Goal: Task Accomplishment & Management: Manage account settings

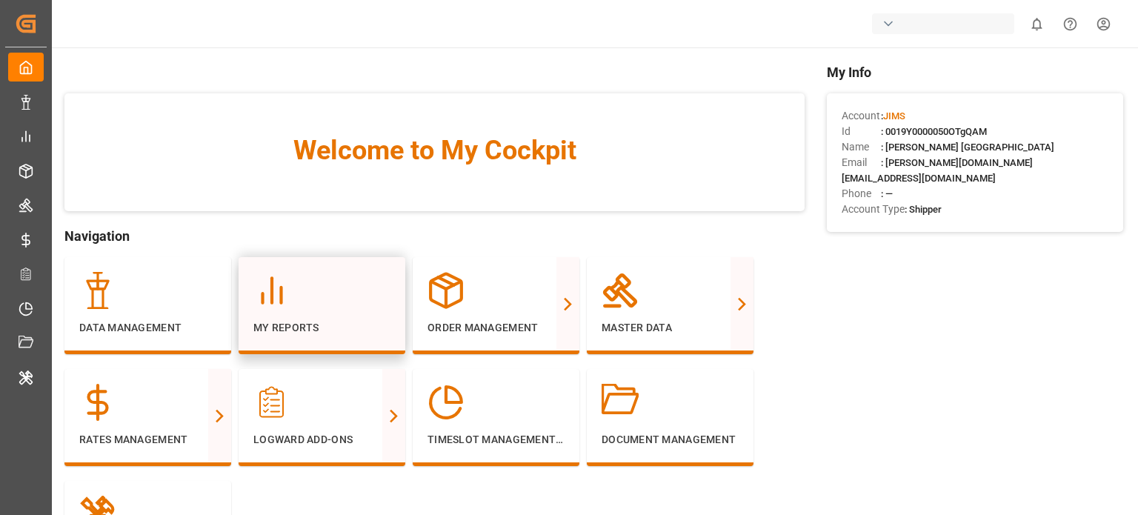
click at [307, 284] on div at bounding box center [321, 290] width 137 height 37
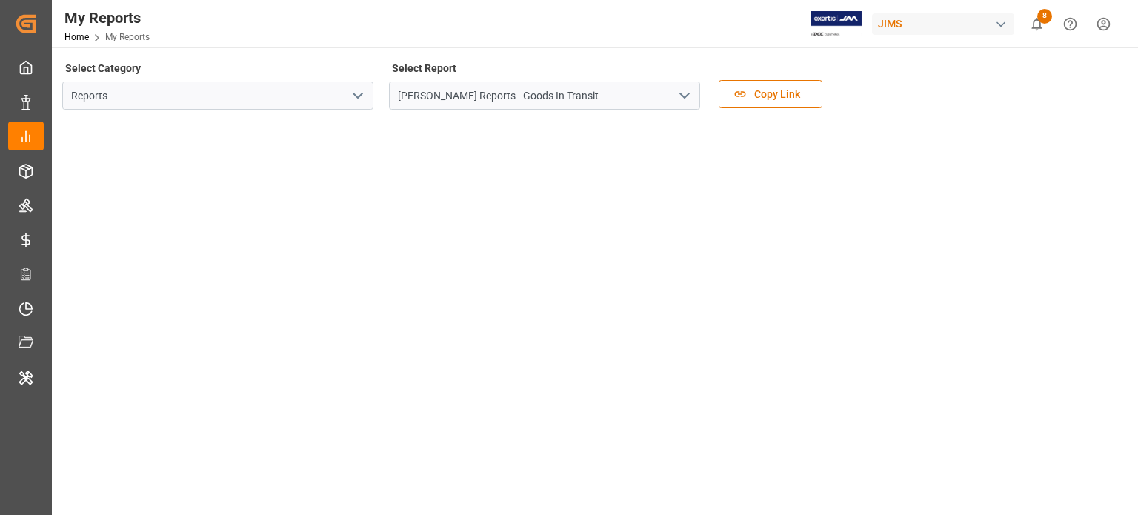
drag, startPoint x: 355, startPoint y: 97, endPoint x: 348, endPoint y: 100, distance: 8.0
click at [348, 100] on button "open menu" at bounding box center [357, 95] width 22 height 23
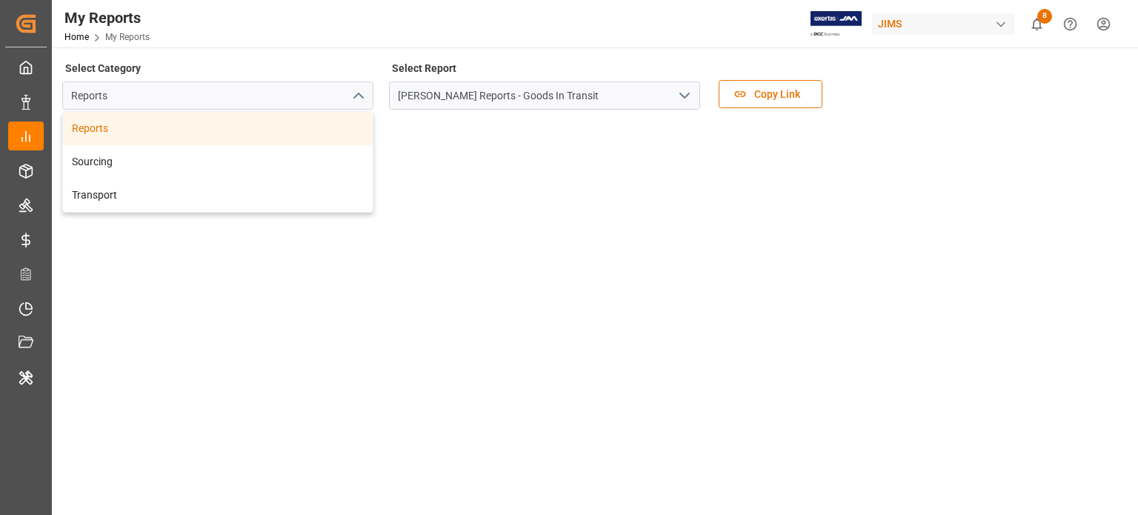
click at [348, 100] on button "close menu" at bounding box center [357, 95] width 22 height 23
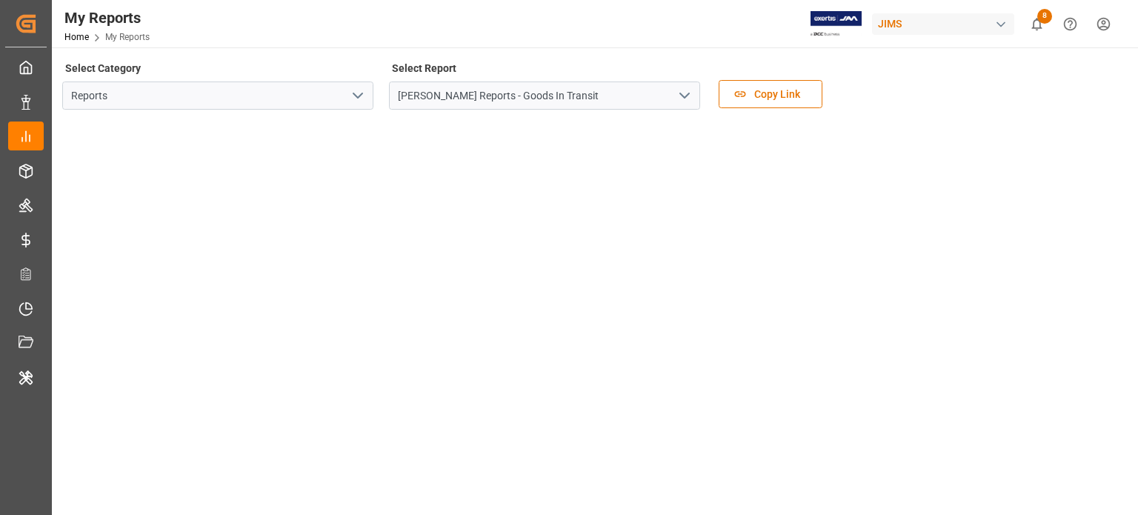
click at [346, 98] on button "open menu" at bounding box center [357, 95] width 22 height 23
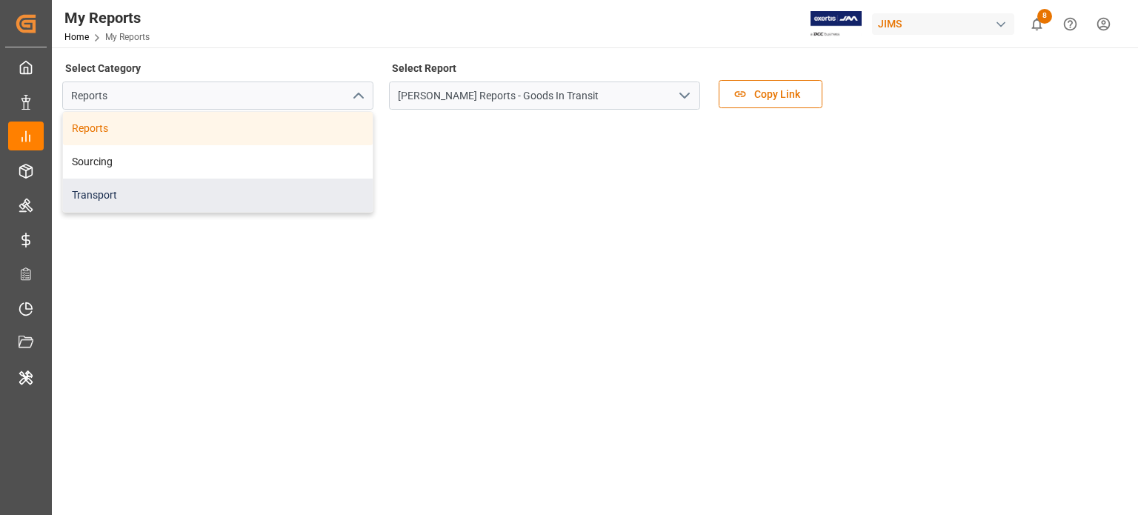
click at [202, 197] on div "Transport" at bounding box center [218, 194] width 310 height 33
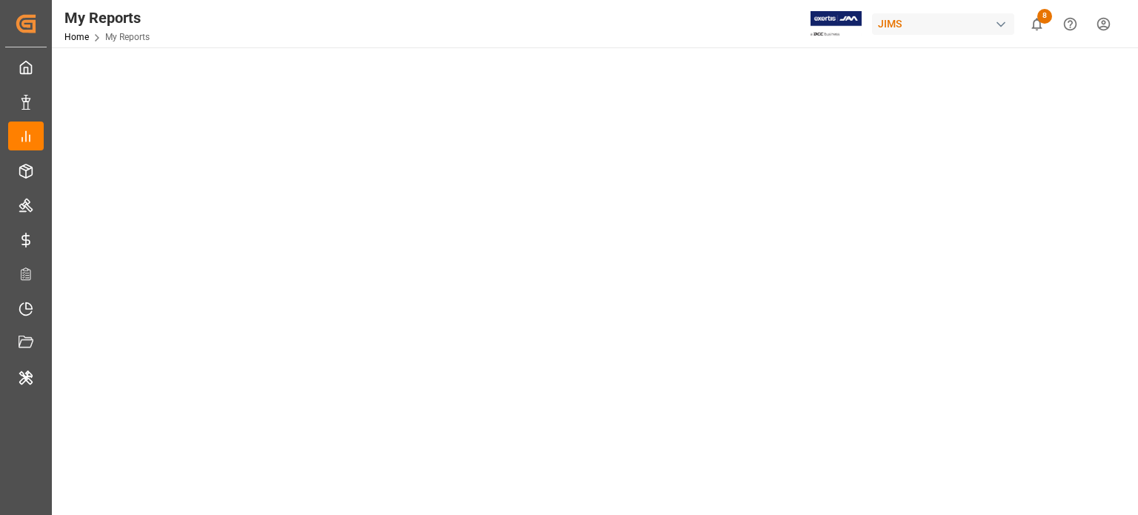
scroll to position [242, 0]
click at [1136, 130] on div at bounding box center [569, 257] width 1138 height 515
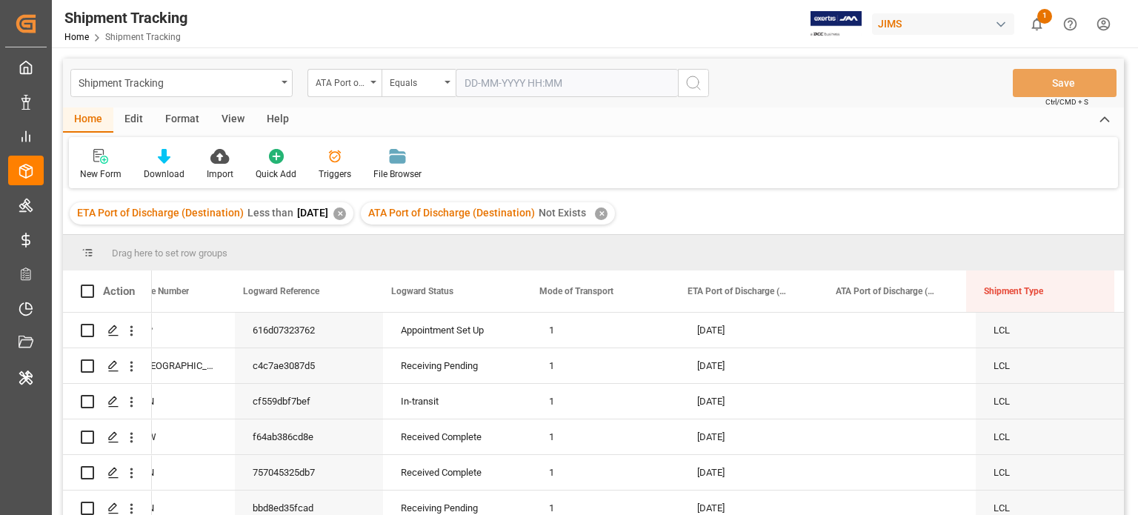
scroll to position [0, 69]
click at [761, 88] on div "Shipment Tracking ATA Port of Discharge (Destination) Equals Save Ctrl/CMD + S" at bounding box center [593, 83] width 1061 height 49
click at [607, 215] on div "✕" at bounding box center [601, 213] width 13 height 13
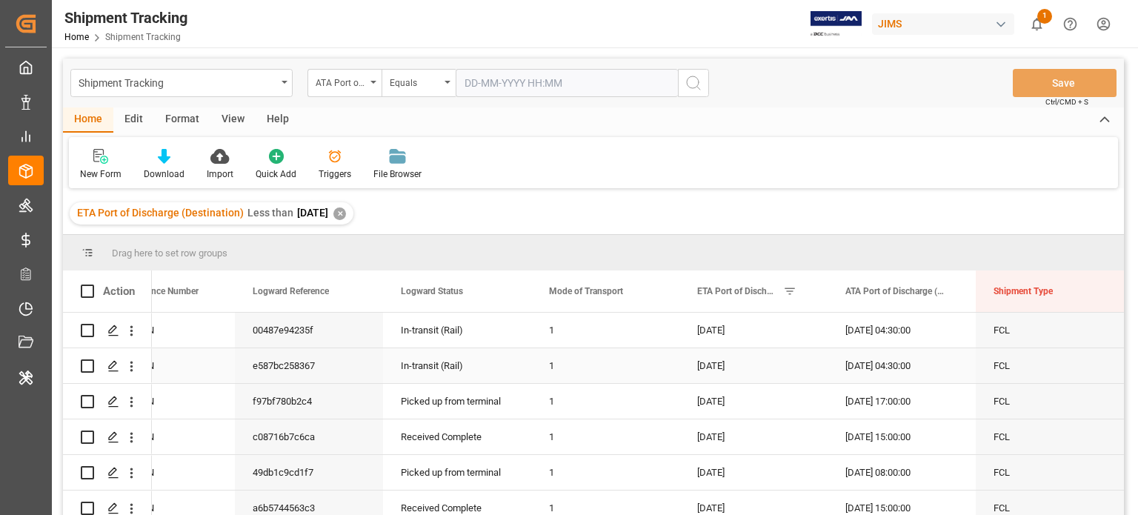
scroll to position [0, 69]
click at [346, 216] on div "✕" at bounding box center [339, 213] width 13 height 13
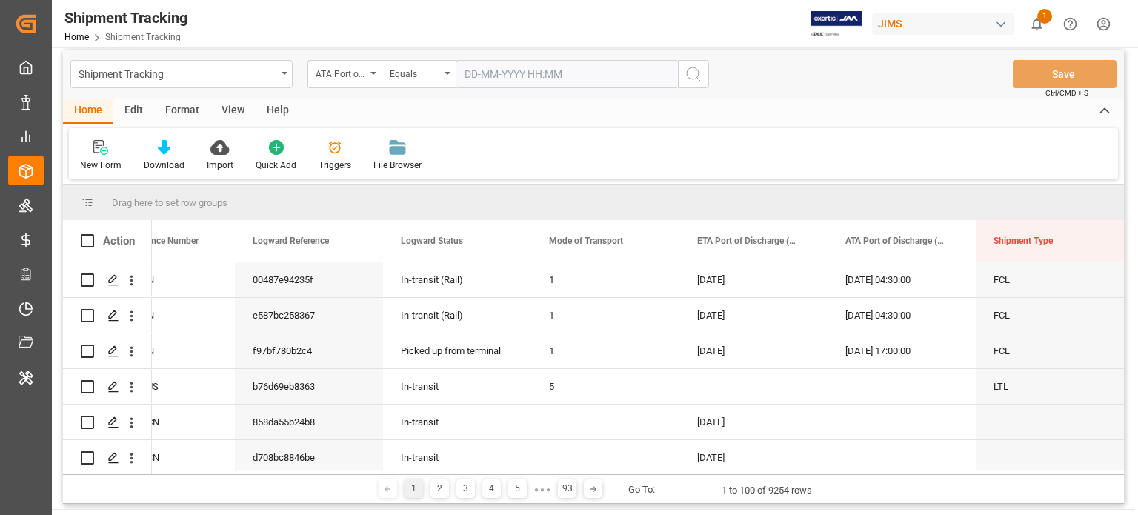
scroll to position [4, 0]
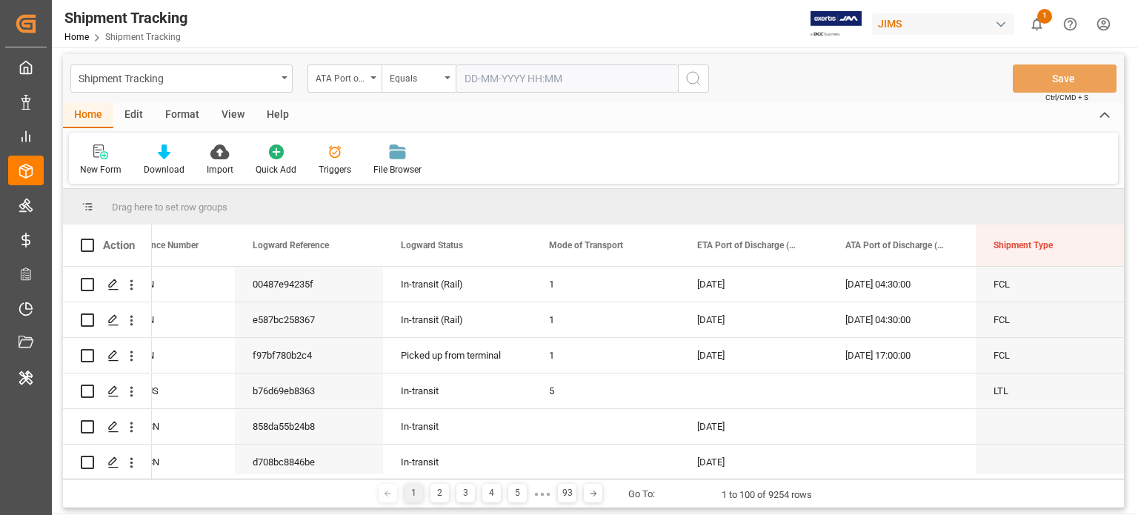
drag, startPoint x: 948, startPoint y: 248, endPoint x: 913, endPoint y: 116, distance: 136.3
click at [913, 116] on div "Home Edit Format View Help" at bounding box center [593, 115] width 1061 height 25
click at [952, 247] on span at bounding box center [950, 244] width 13 height 13
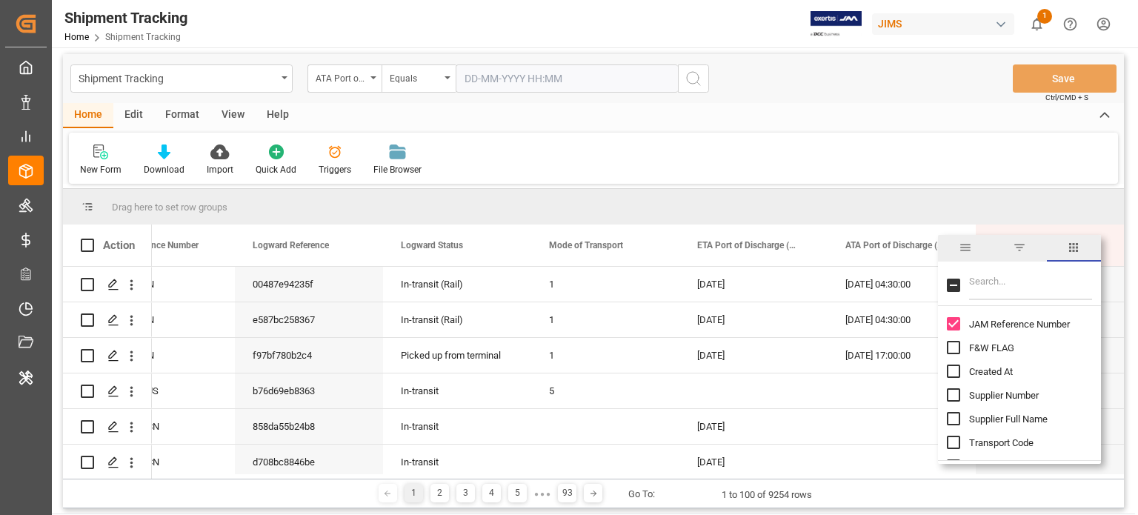
click at [1016, 245] on span "filter" at bounding box center [1018, 247] width 13 height 13
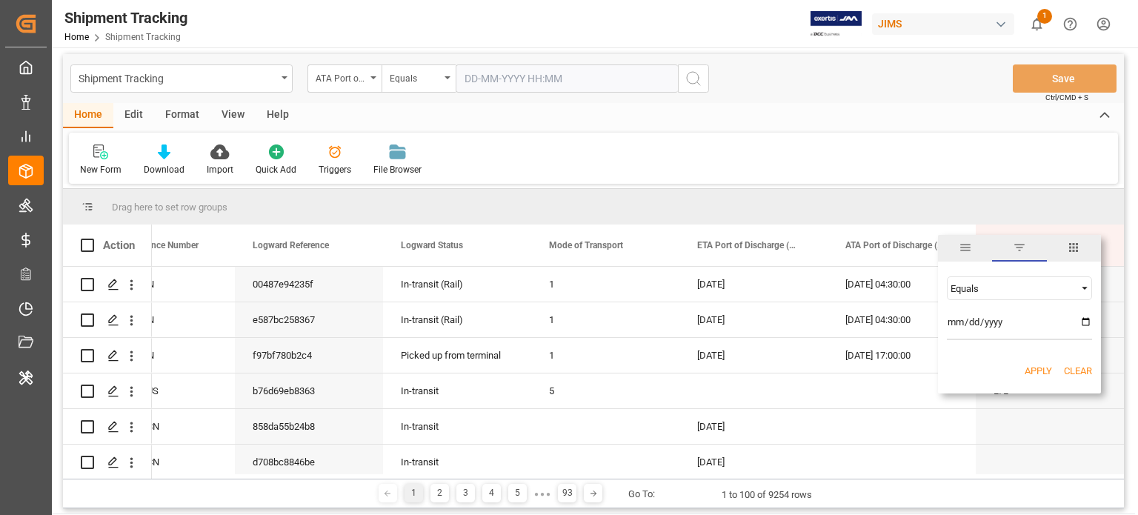
click at [986, 290] on div "Equals" at bounding box center [1012, 288] width 124 height 11
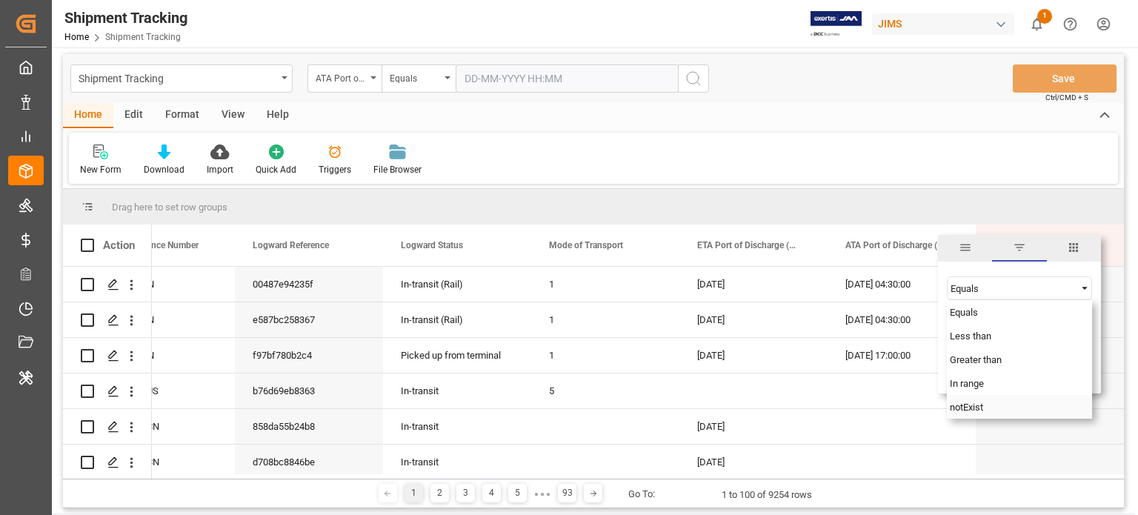
click at [982, 408] on span "notExist" at bounding box center [965, 406] width 33 height 11
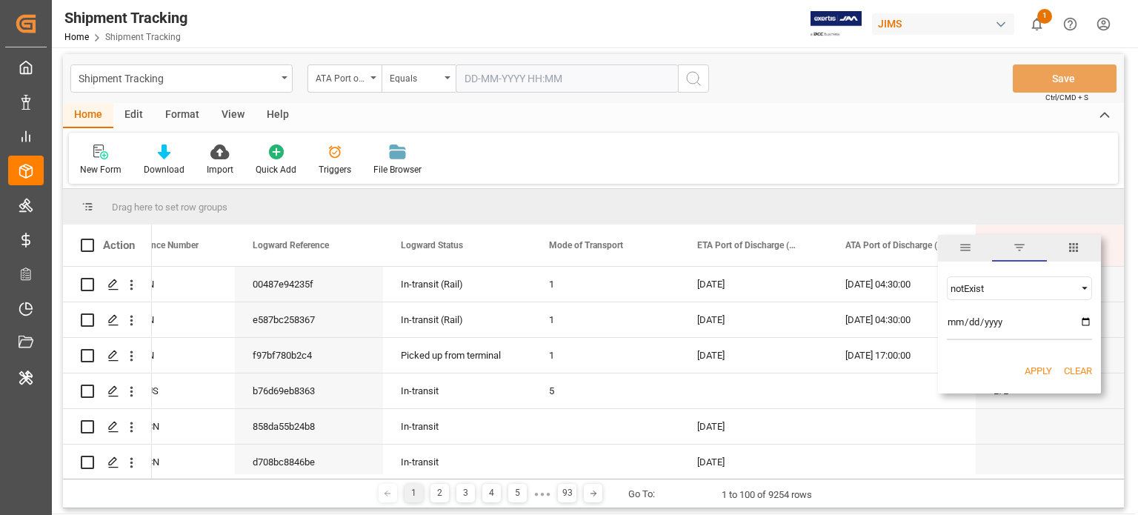
click at [1029, 373] on button "Apply" at bounding box center [1037, 371] width 27 height 15
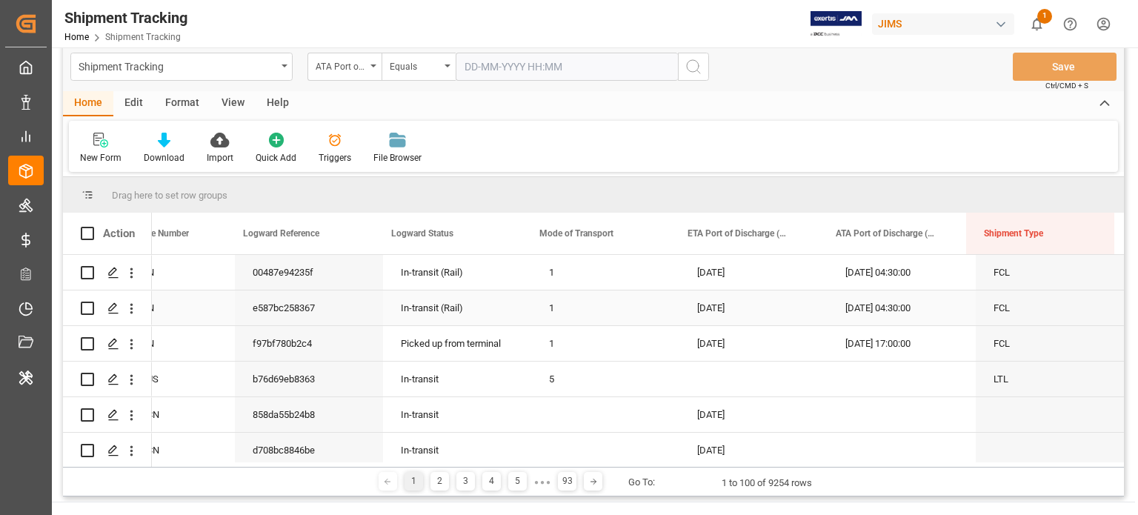
scroll to position [0, 74]
click at [939, 235] on span at bounding box center [941, 233] width 13 height 13
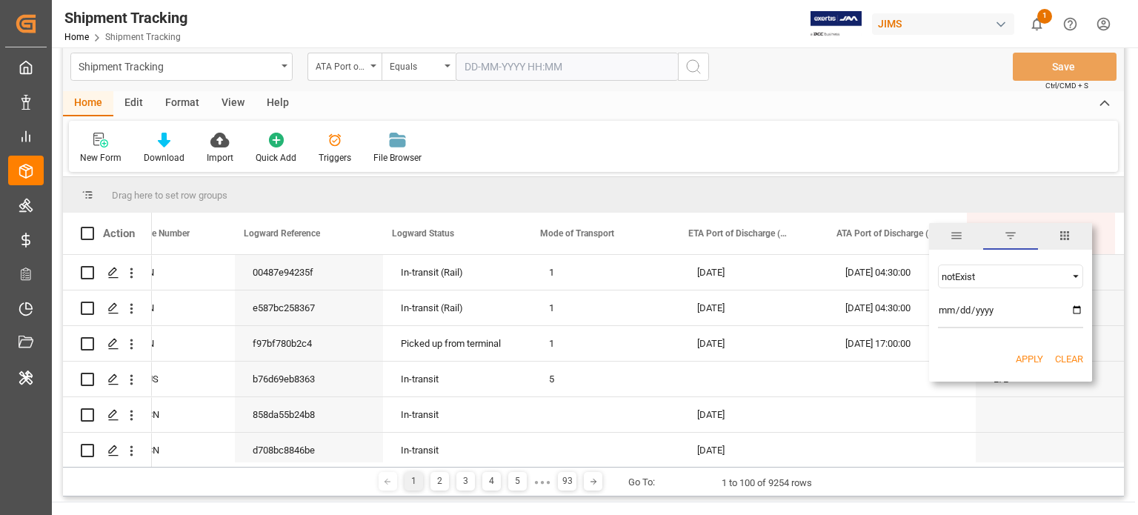
click at [975, 276] on div "notExist" at bounding box center [1003, 276] width 124 height 11
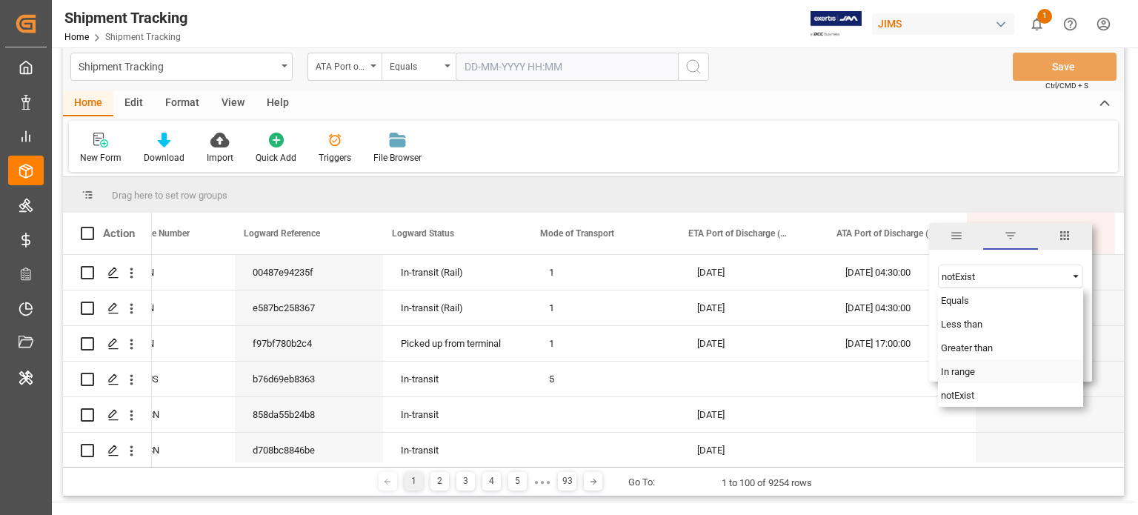
click at [971, 367] on span "In range" at bounding box center [958, 371] width 34 height 11
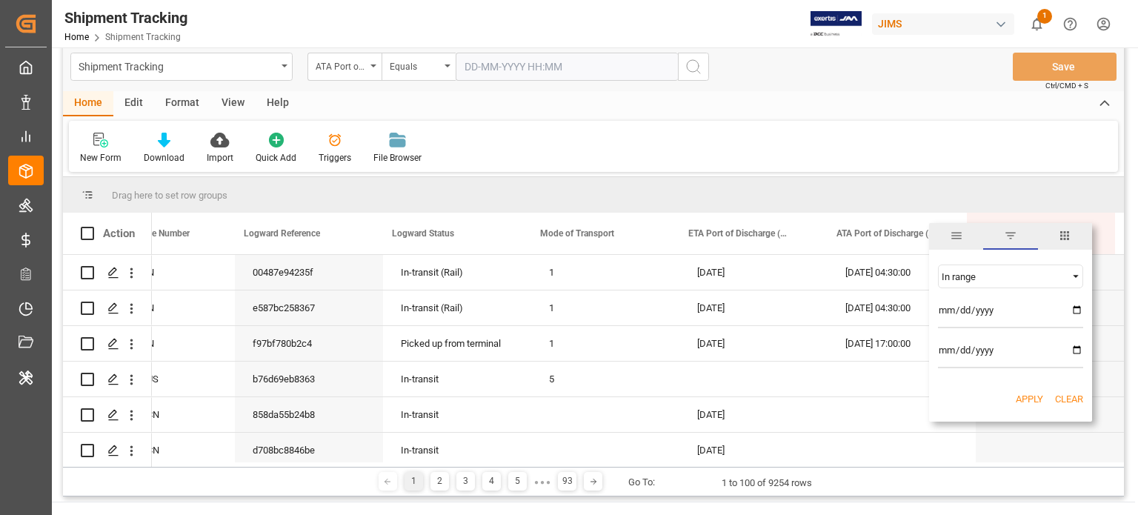
click at [1016, 273] on div "In range" at bounding box center [1003, 276] width 124 height 11
click at [960, 400] on div "notExist" at bounding box center [1010, 395] width 145 height 24
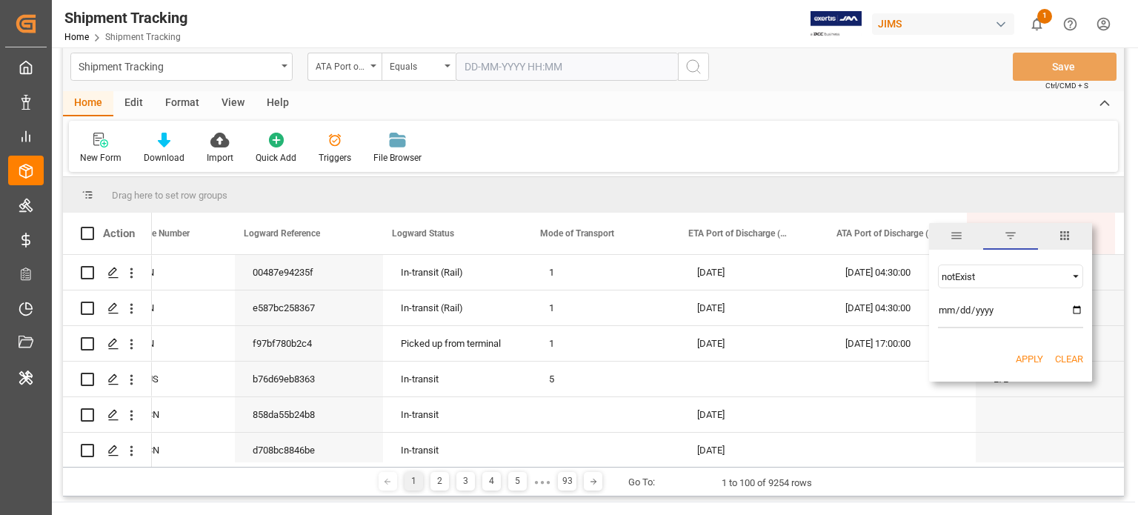
click at [1022, 354] on button "Apply" at bounding box center [1028, 359] width 27 height 15
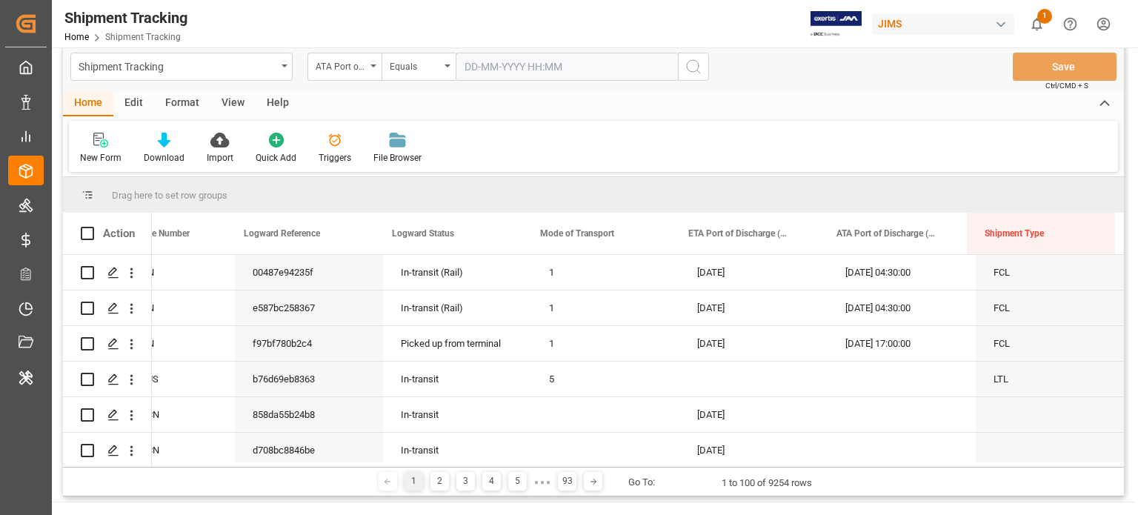
click at [875, 156] on div "New Form Download Import Quick Add Triggers File Browser" at bounding box center [593, 146] width 1049 height 51
click at [945, 236] on span at bounding box center [941, 233] width 13 height 13
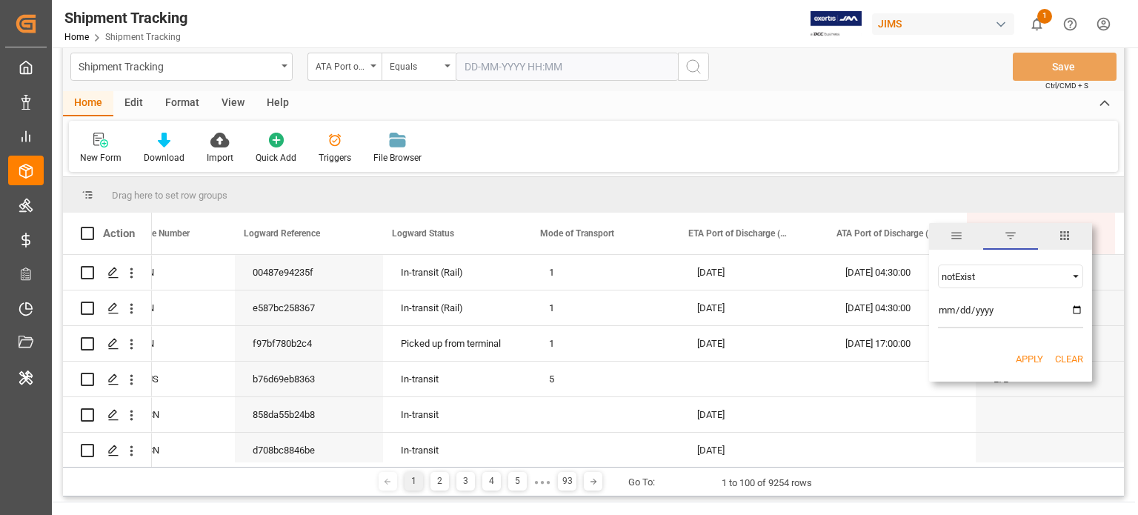
click at [1000, 315] on input "date" at bounding box center [1010, 313] width 145 height 30
click at [1078, 316] on input "date" at bounding box center [1010, 313] width 145 height 30
click at [1078, 307] on input "date" at bounding box center [1010, 313] width 145 height 30
click at [1077, 313] on input "date" at bounding box center [1010, 313] width 145 height 30
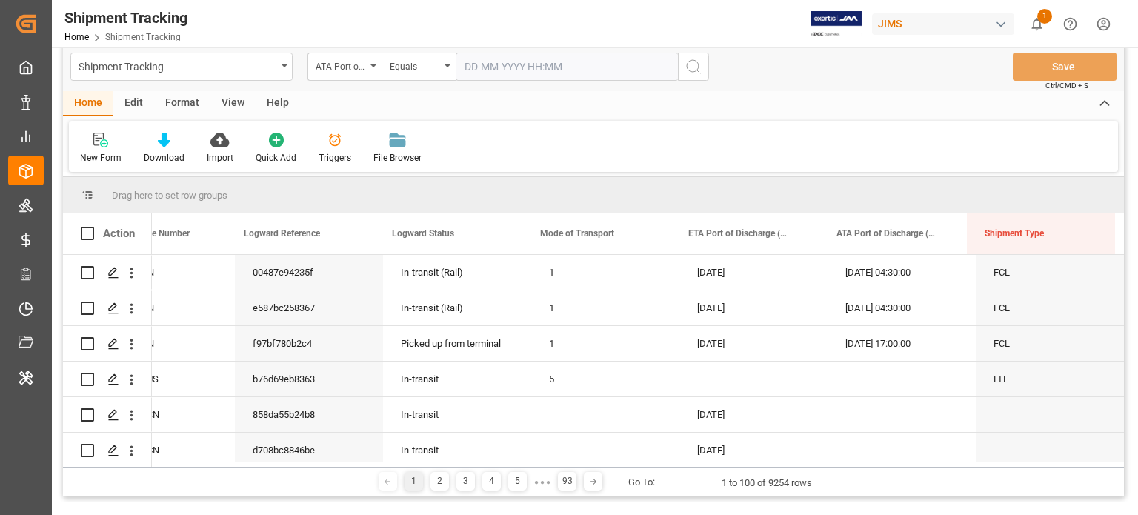
click at [852, 168] on div "New Form Download Import Quick Add Triggers File Browser" at bounding box center [593, 146] width 1049 height 51
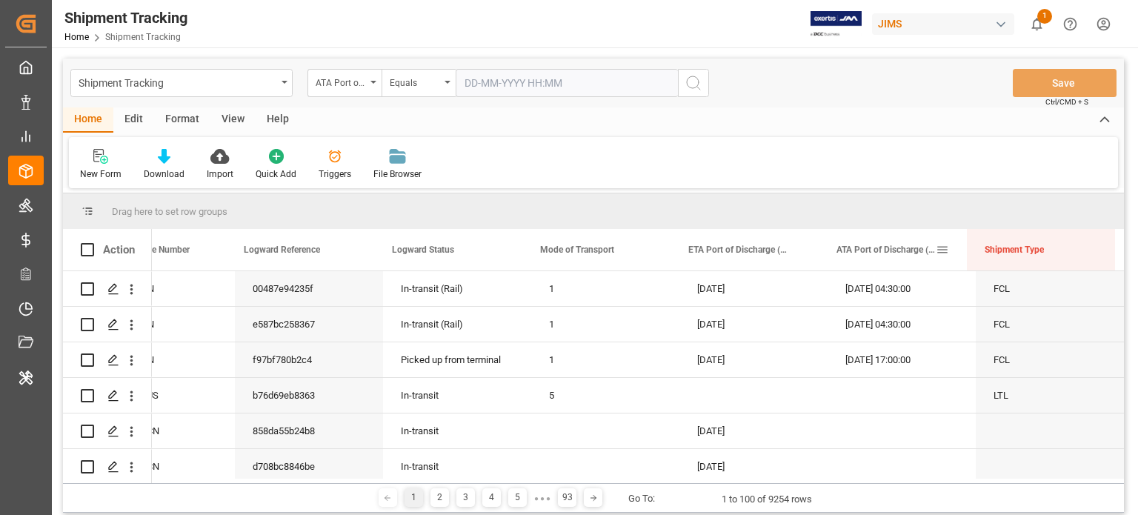
scroll to position [0, 0]
click at [942, 247] on span at bounding box center [941, 249] width 13 height 13
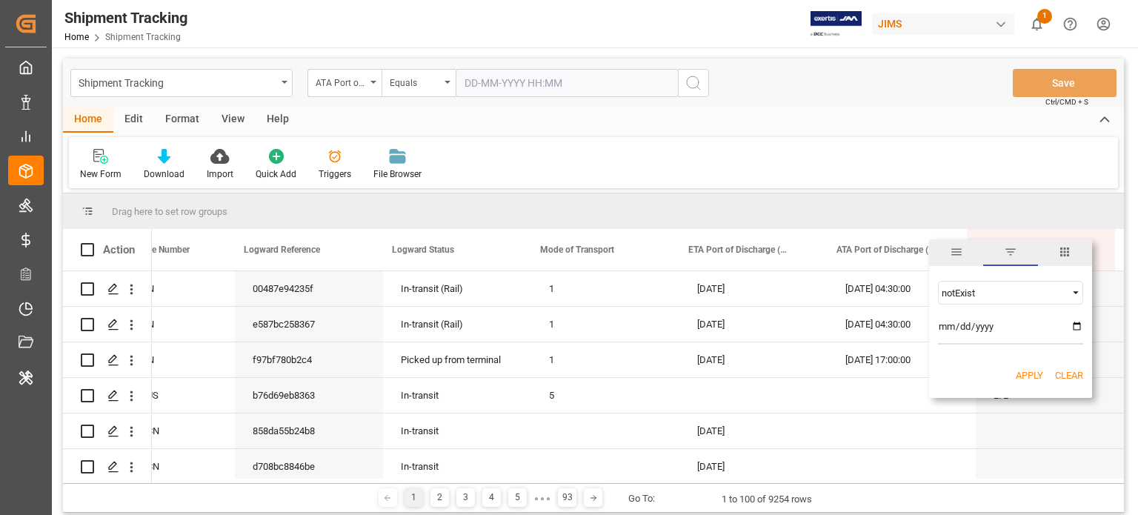
drag, startPoint x: 1007, startPoint y: 278, endPoint x: 1015, endPoint y: 293, distance: 16.6
click at [1015, 293] on div "notExist AND OR Equals" at bounding box center [1010, 312] width 163 height 87
click at [1015, 293] on div "notExist" at bounding box center [1003, 292] width 124 height 11
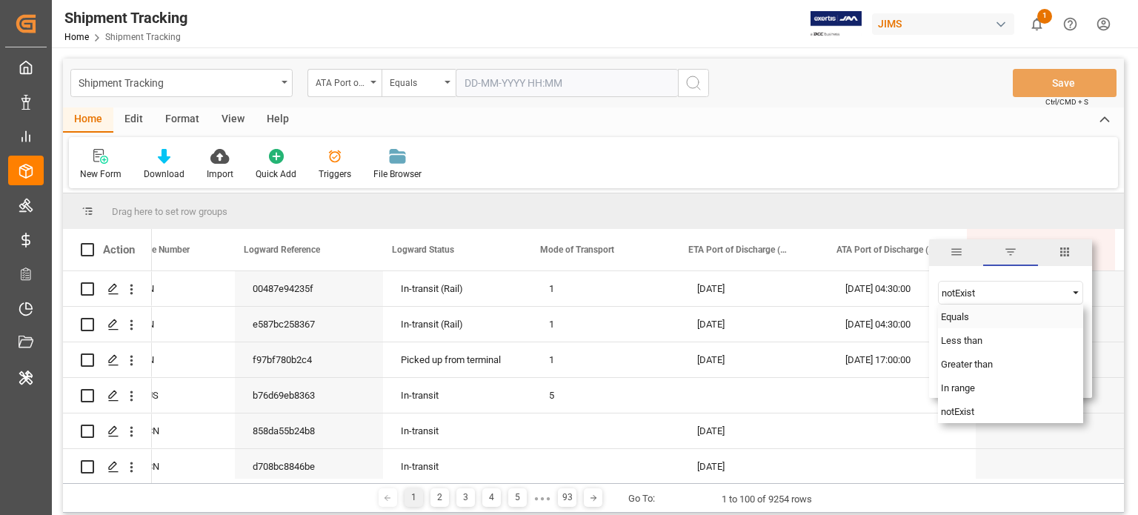
click at [978, 310] on div "Equals" at bounding box center [1010, 316] width 145 height 24
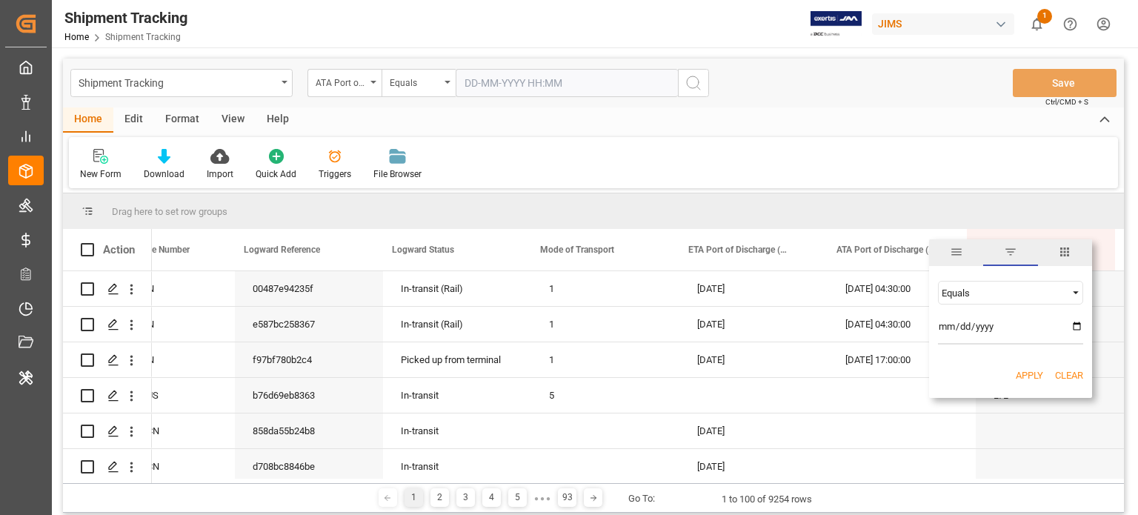
click at [992, 295] on div "Equals" at bounding box center [1003, 292] width 124 height 11
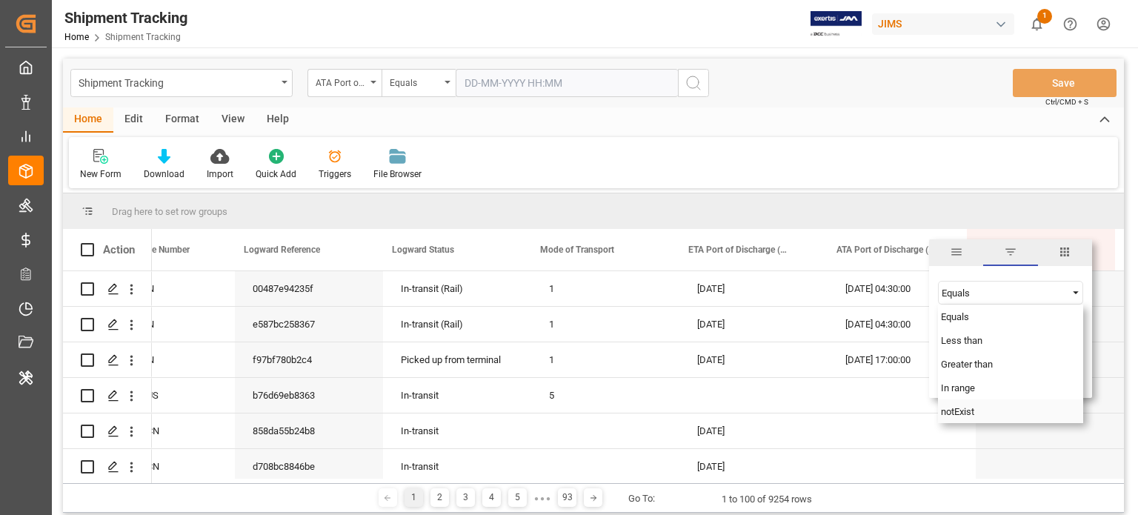
click at [976, 408] on div "notExist" at bounding box center [1010, 411] width 145 height 24
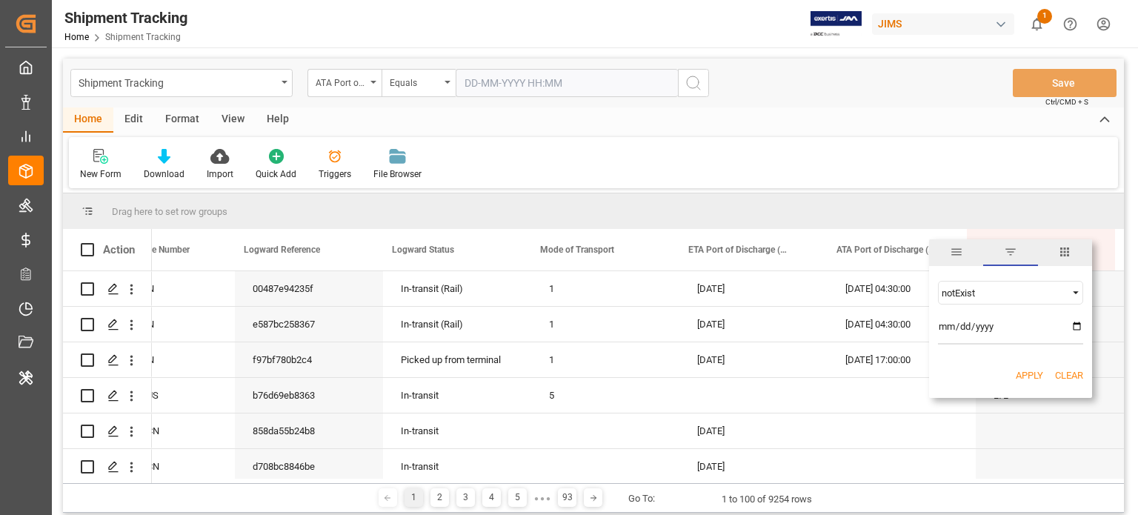
click at [1027, 374] on button "Apply" at bounding box center [1028, 375] width 27 height 15
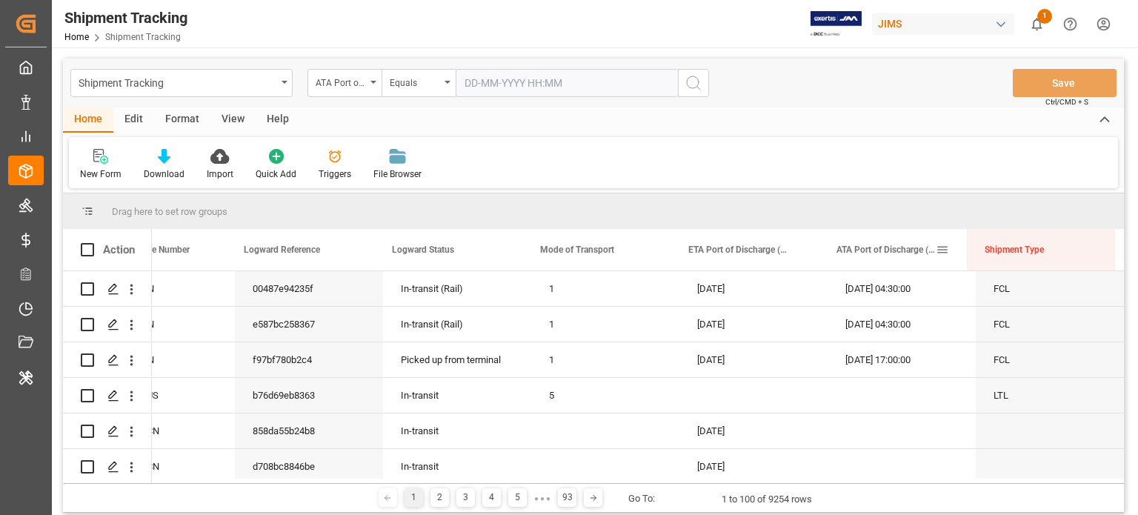
click at [937, 250] on span at bounding box center [941, 249] width 13 height 13
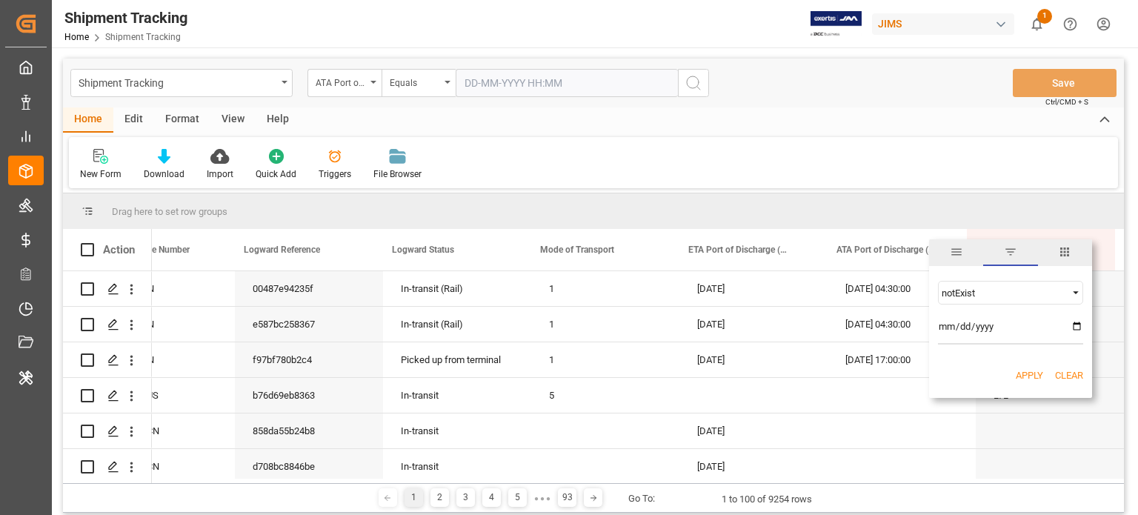
click at [992, 293] on div "notExist" at bounding box center [1003, 292] width 124 height 11
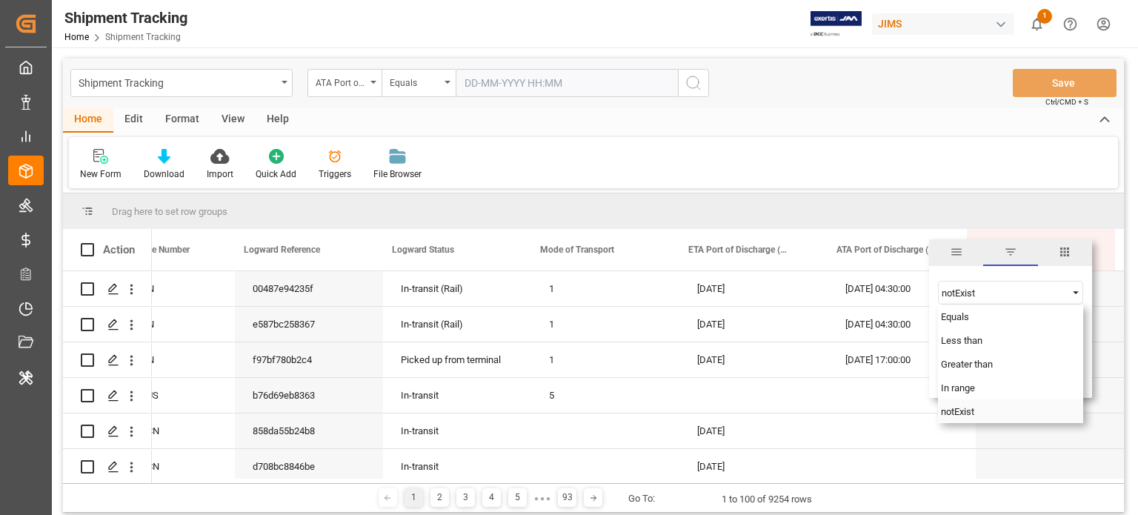
click at [974, 413] on span "notExist" at bounding box center [957, 411] width 33 height 11
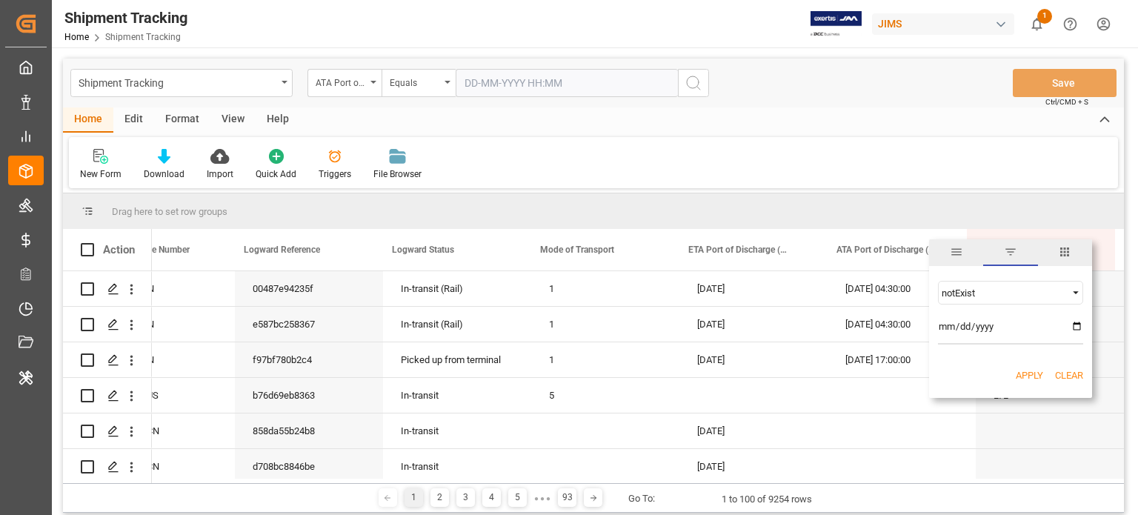
click at [1029, 373] on button "Apply" at bounding box center [1028, 375] width 27 height 15
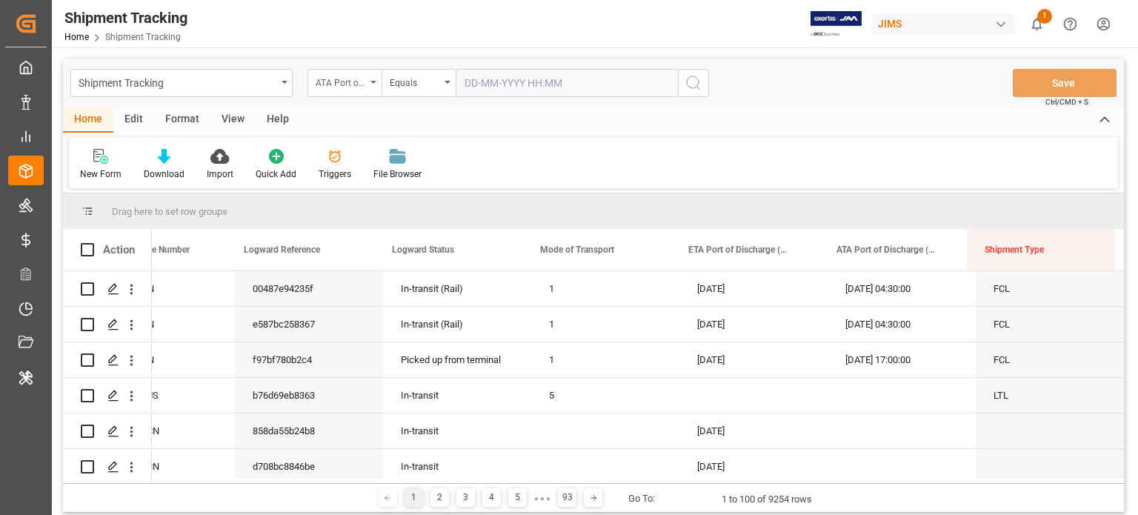
click at [364, 78] on div "ATA Port of Discharge (Destination)" at bounding box center [340, 81] width 50 height 17
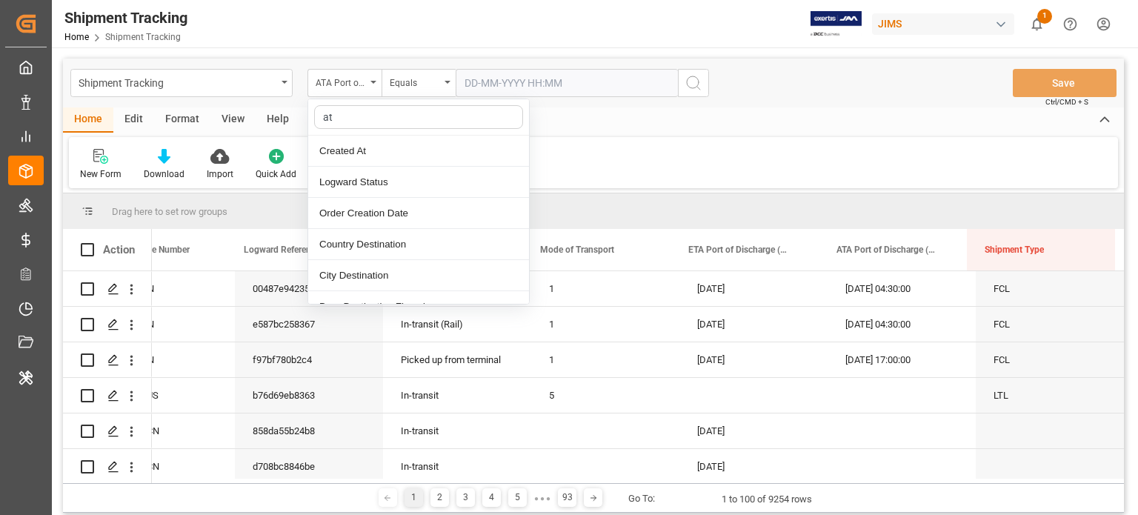
type input "ata"
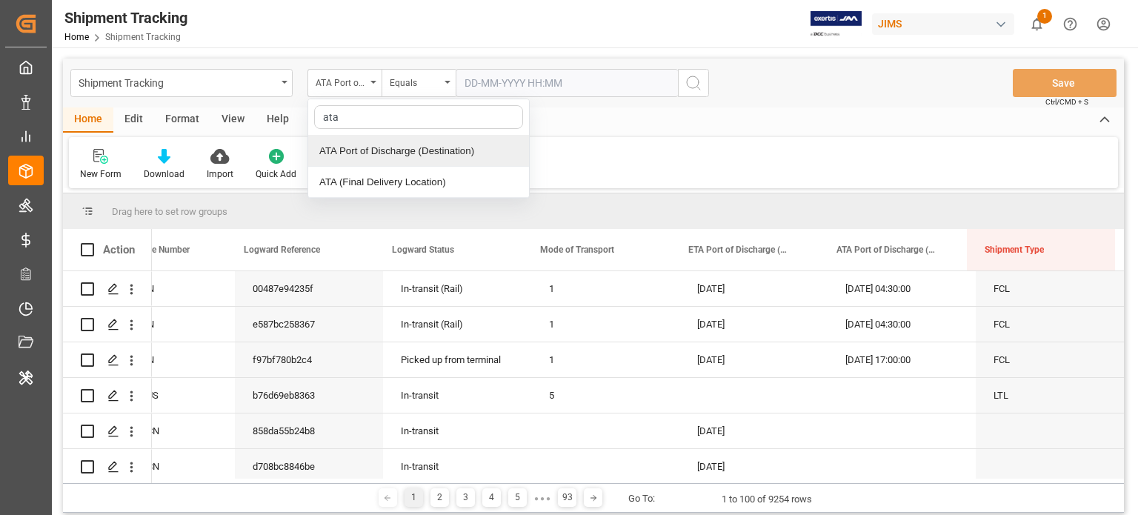
click at [421, 148] on div "ATA Port of Discharge (Destination)" at bounding box center [418, 151] width 221 height 31
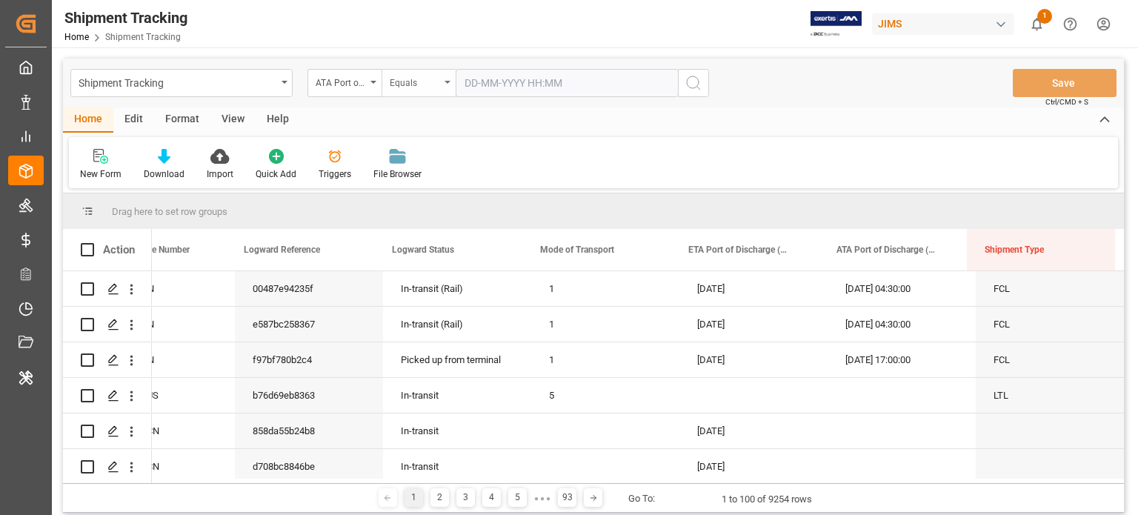
click at [435, 79] on div "Equals" at bounding box center [415, 81] width 50 height 17
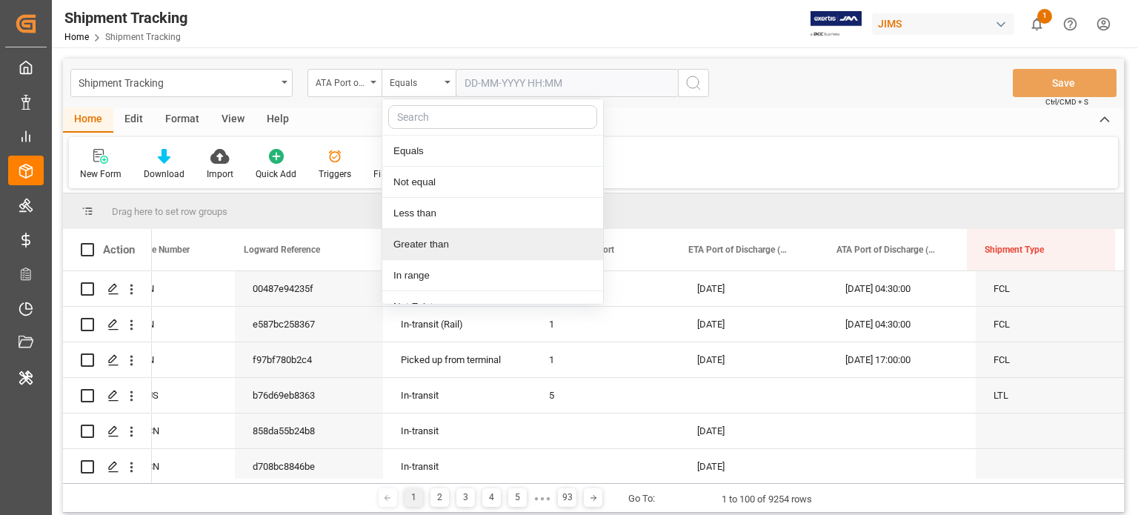
scroll to position [17, 0]
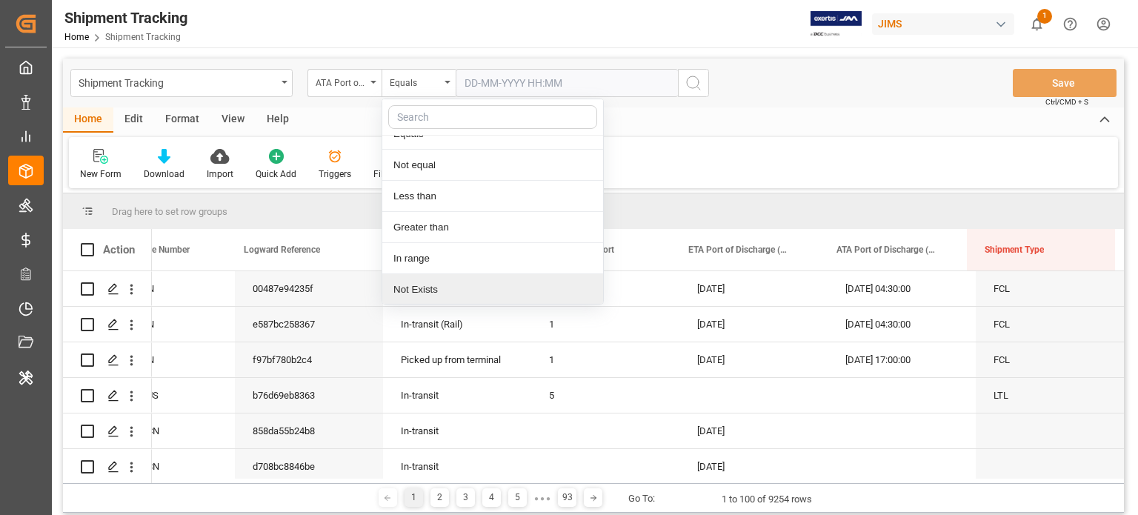
click at [418, 287] on div "Not Exists" at bounding box center [492, 289] width 221 height 31
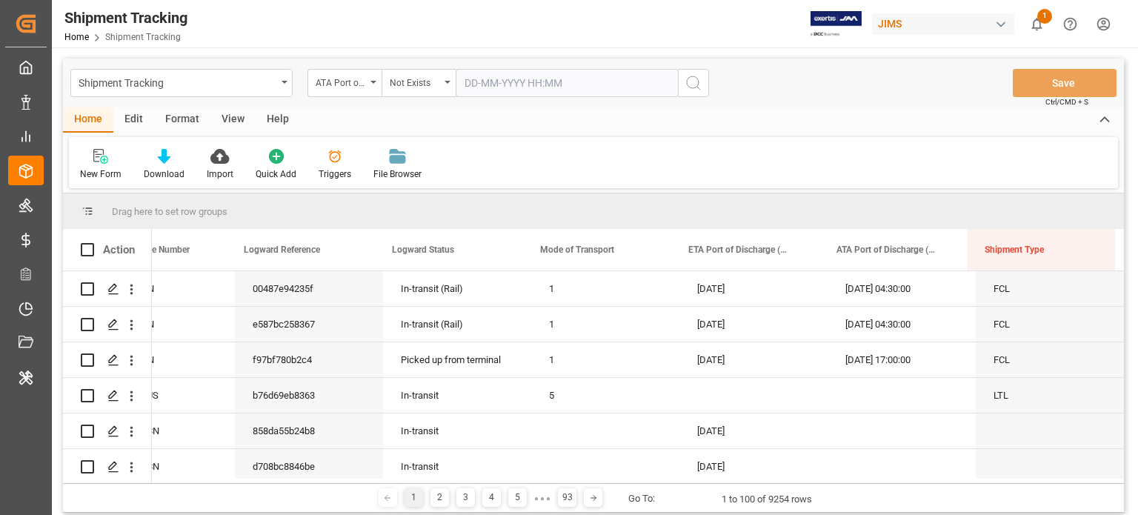
click at [689, 85] on icon "search button" at bounding box center [693, 83] width 18 height 18
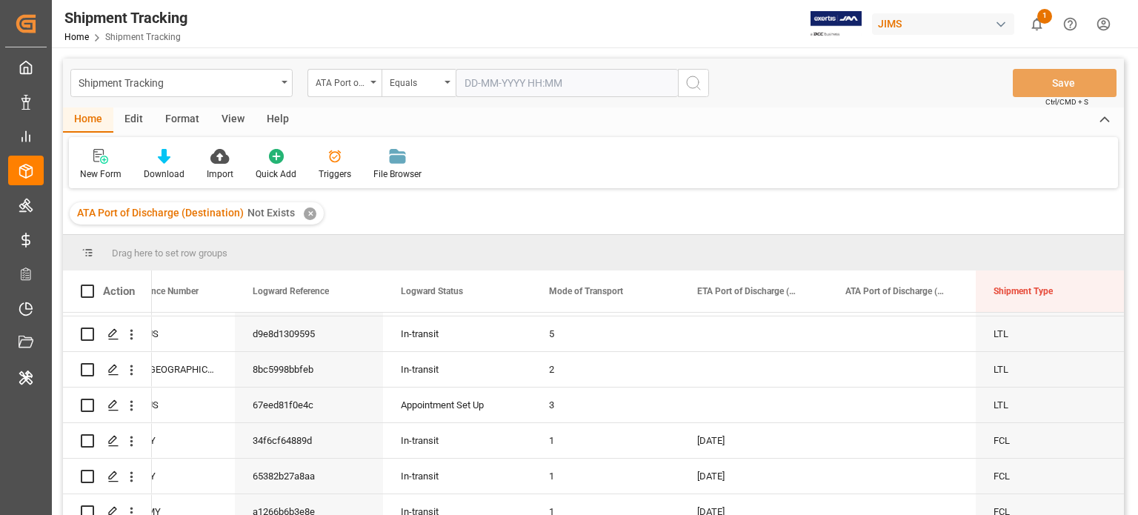
scroll to position [213, 0]
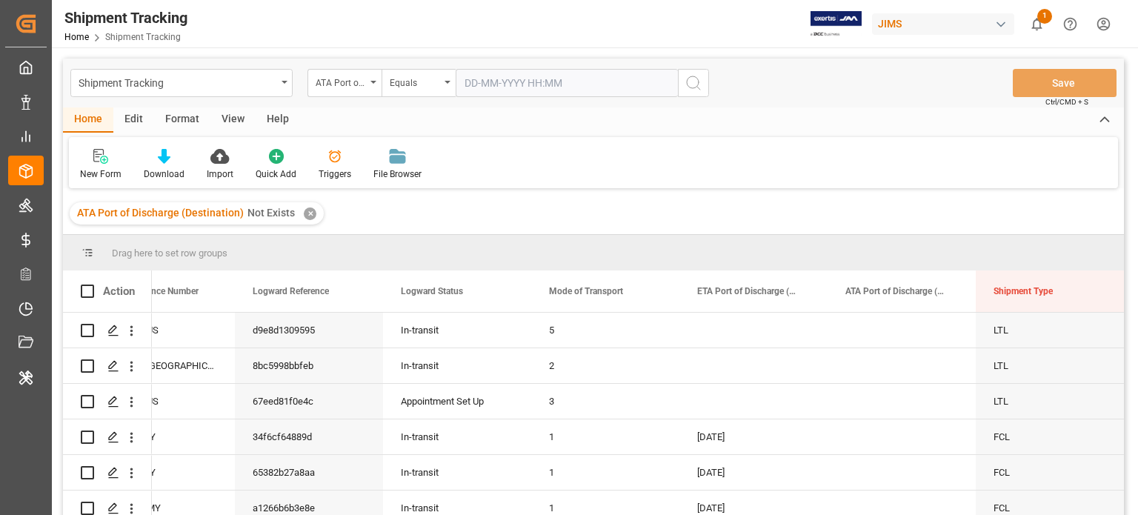
click at [1096, 22] on html "Created by potrace 1.15, written by [PERSON_NAME] [DATE]-[DATE] Created by potr…" at bounding box center [569, 257] width 1138 height 515
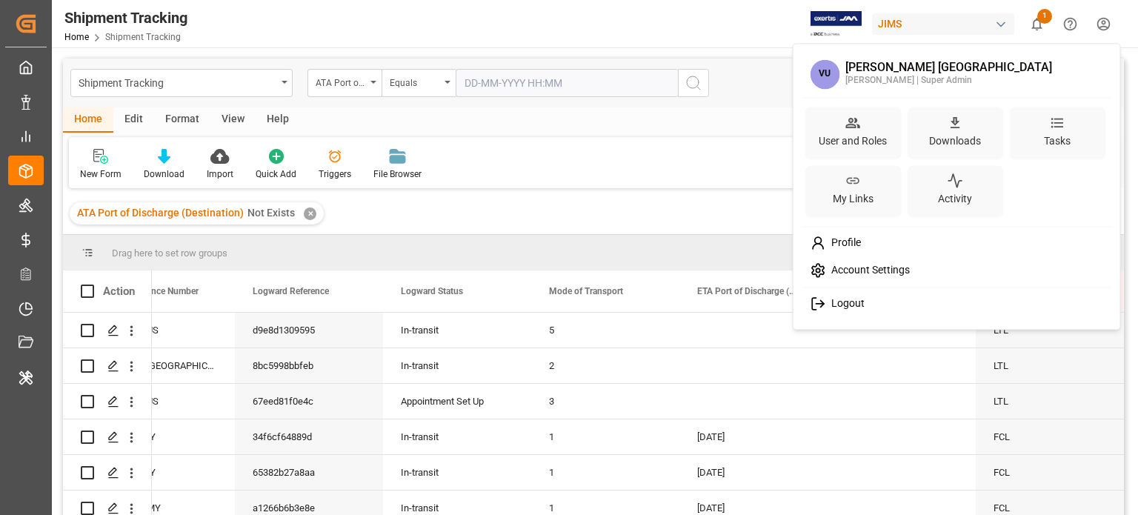
click at [862, 269] on span "Account Settings" at bounding box center [867, 270] width 84 height 13
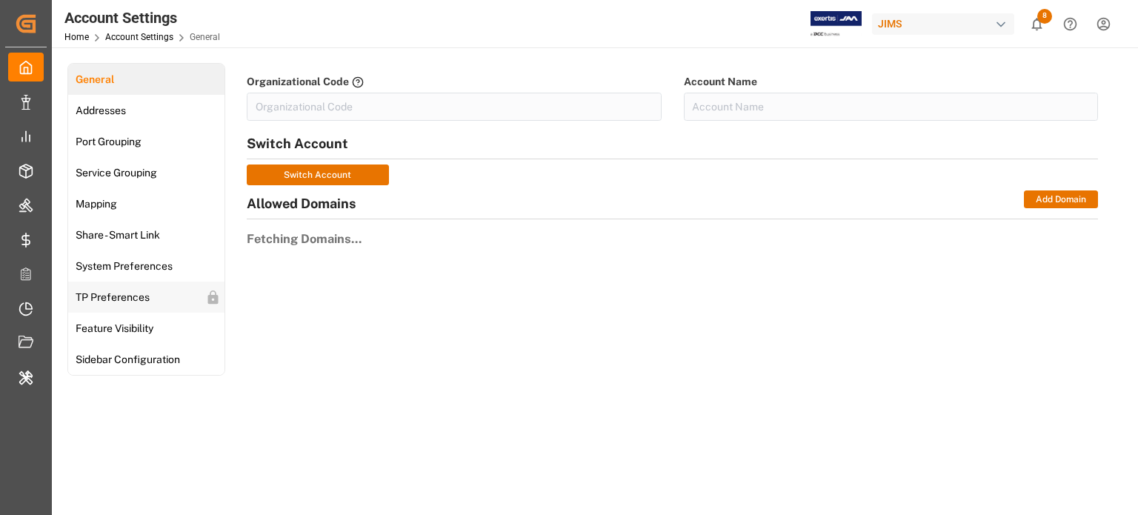
type input "JIMS"
click at [127, 334] on span "Feature Visibility" at bounding box center [114, 329] width 87 height 16
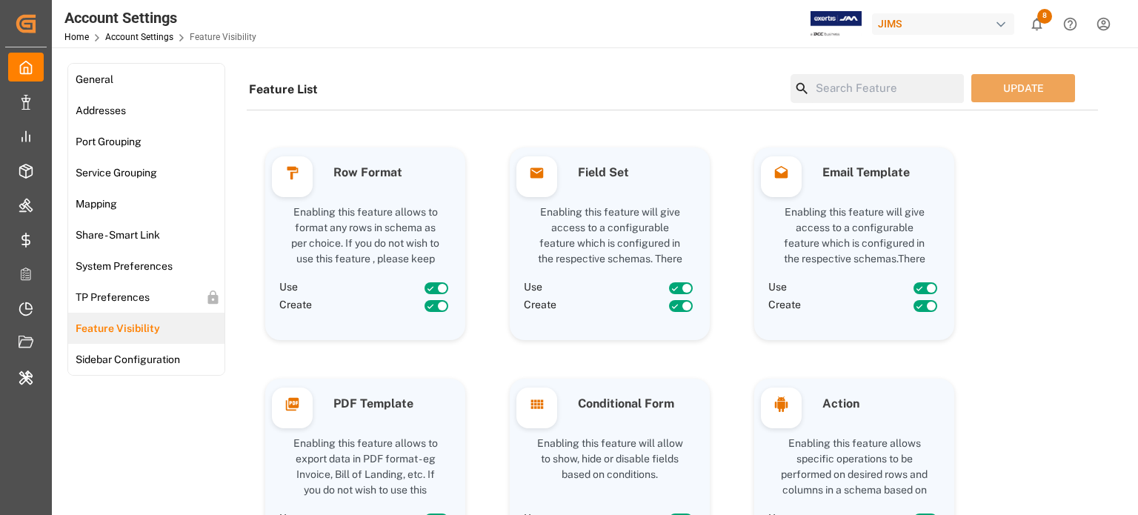
click at [870, 80] on input at bounding box center [886, 88] width 154 height 29
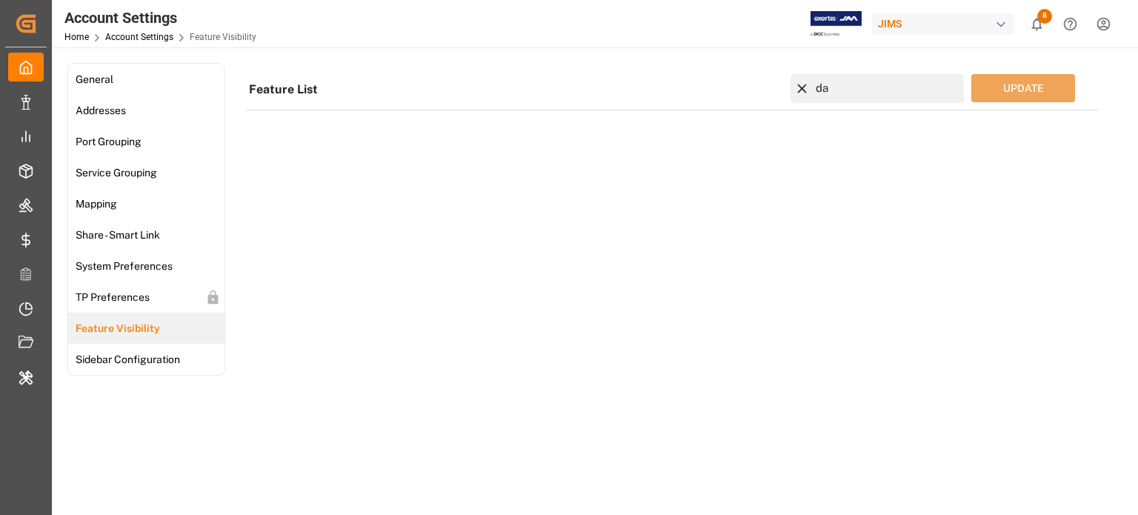
type input "d"
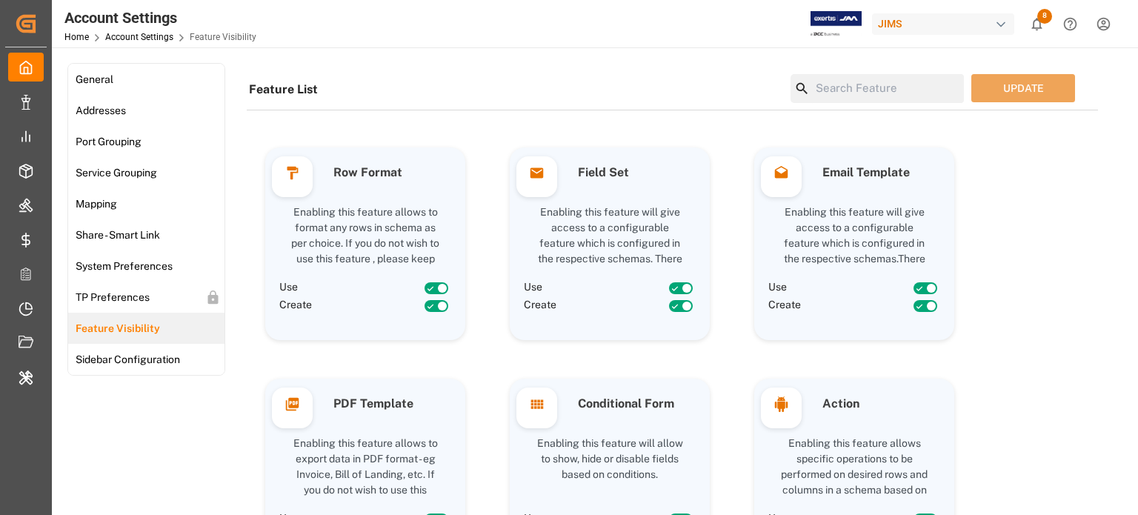
type input "m"
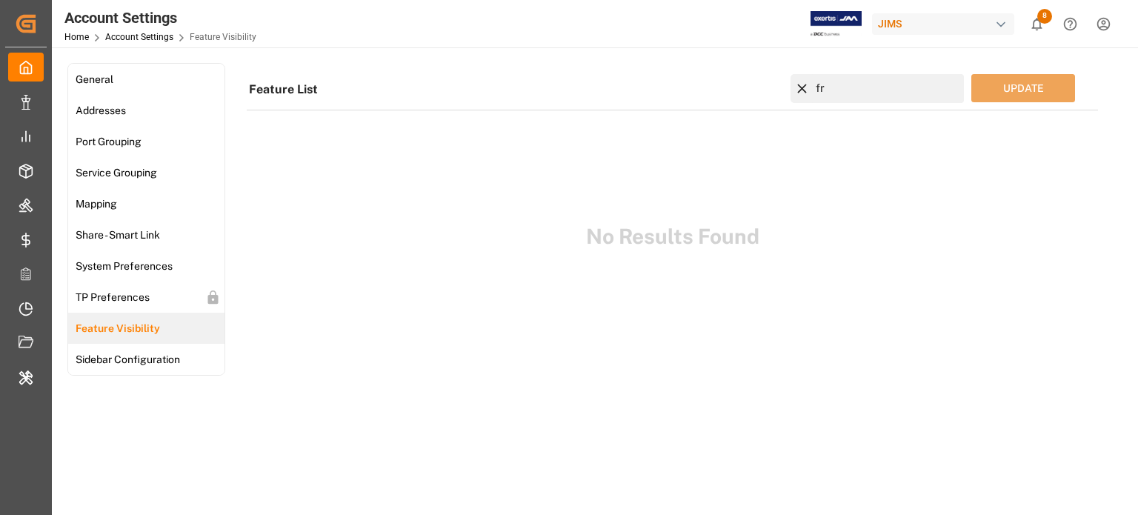
type input "f"
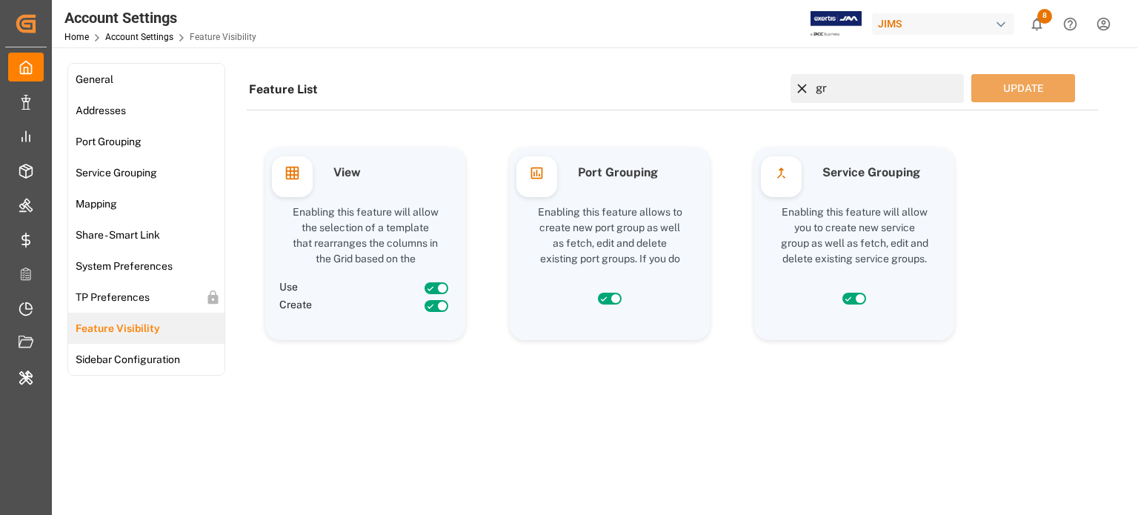
type input "g"
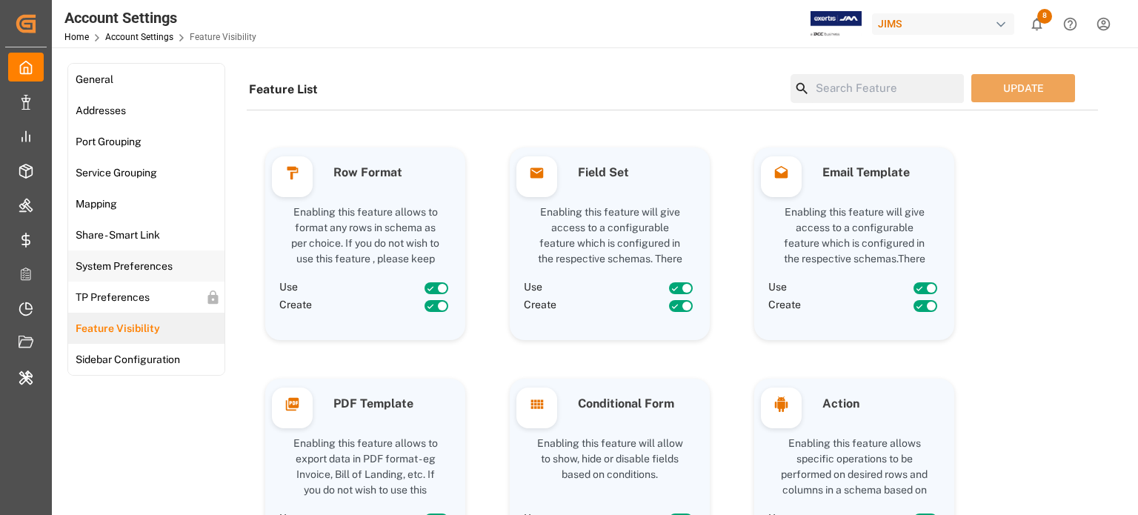
click at [137, 257] on div "System Preferences" at bounding box center [122, 265] width 109 height 31
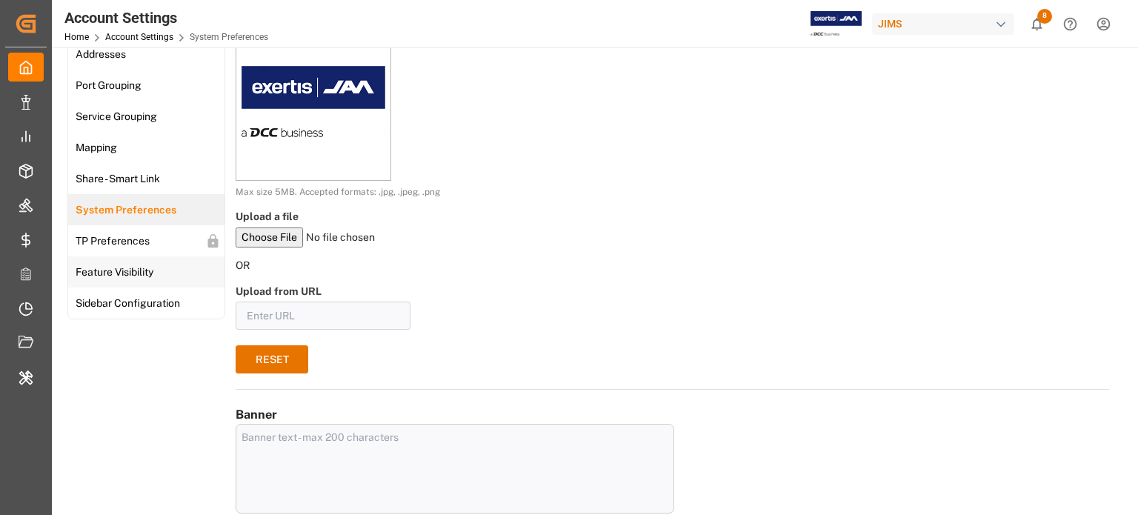
scroll to position [56, 0]
click at [113, 248] on div "TP Preferences" at bounding box center [111, 240] width 86 height 31
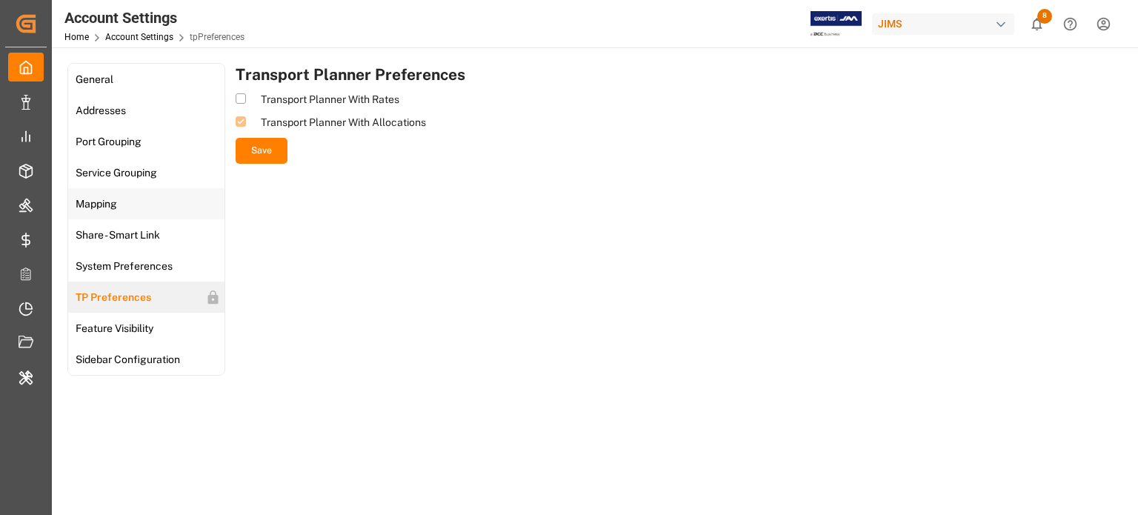
click at [107, 212] on div "Mapping" at bounding box center [94, 203] width 53 height 31
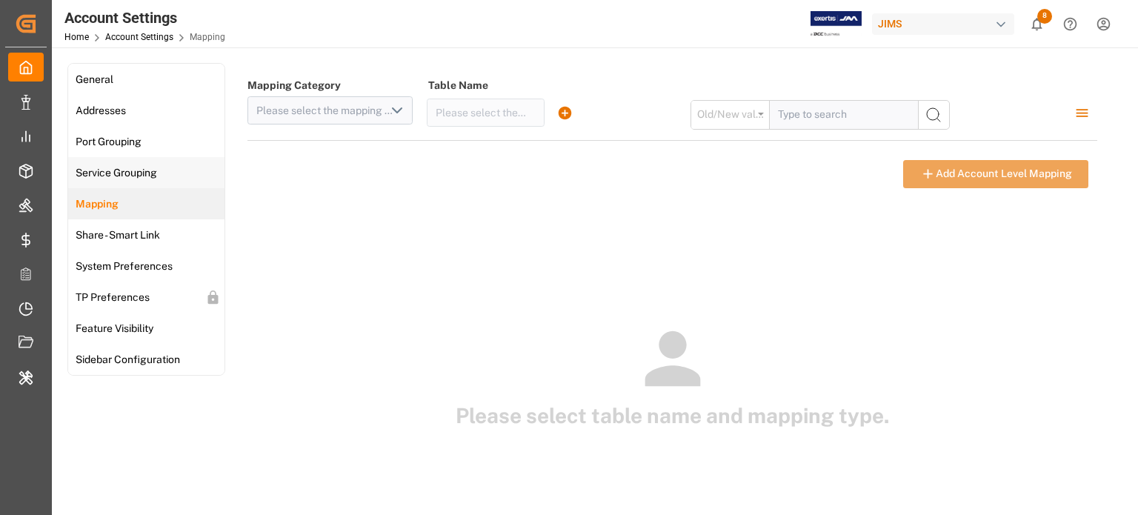
click at [119, 159] on div "Service Grouping" at bounding box center [114, 172] width 93 height 31
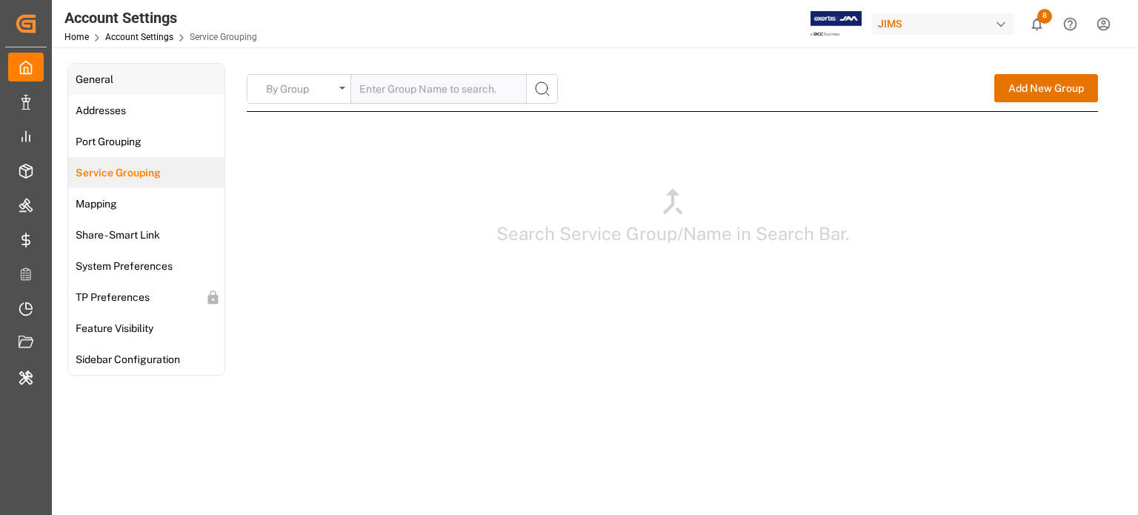
click at [110, 90] on div "General" at bounding box center [93, 79] width 50 height 31
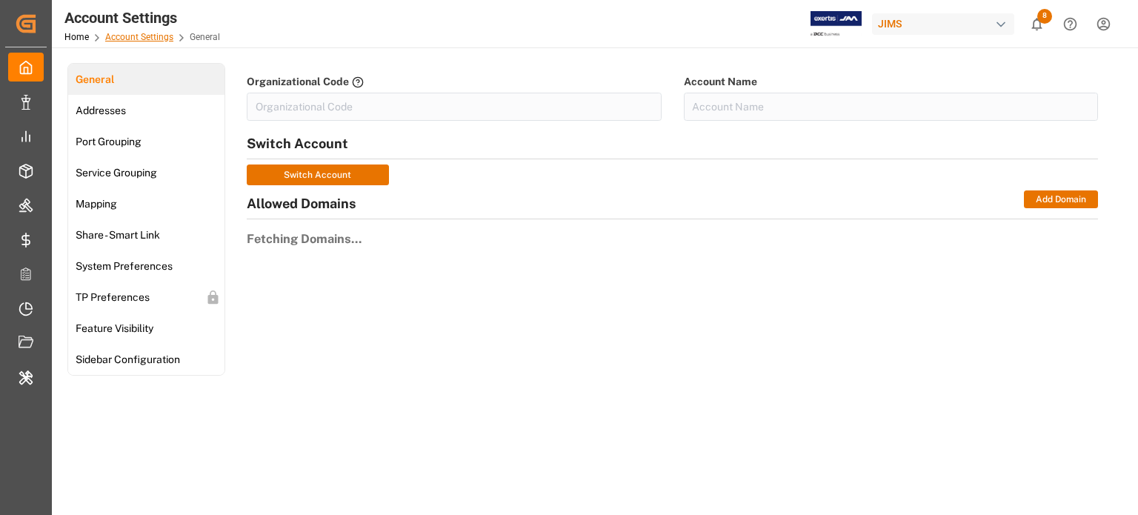
type input "JIMS"
